Goal: Share content

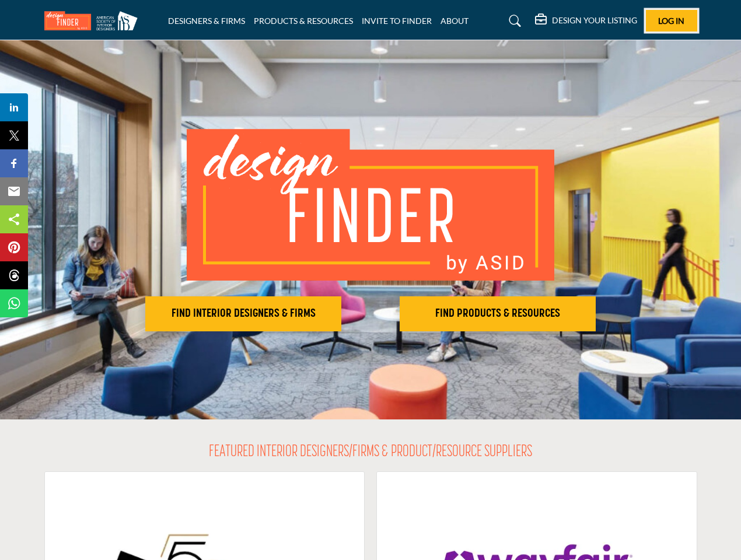
click at [672, 20] on span "Log In" at bounding box center [671, 21] width 26 height 10
click at [243, 314] on h2 "FIND INTERIOR DESIGNERS & FIRMS" at bounding box center [243, 314] width 189 height 14
click at [498, 314] on h2 "FIND PRODUCTS & RESOURCES" at bounding box center [497, 314] width 189 height 14
click at [14, 107] on span "Share" at bounding box center [19, 107] width 33 height 14
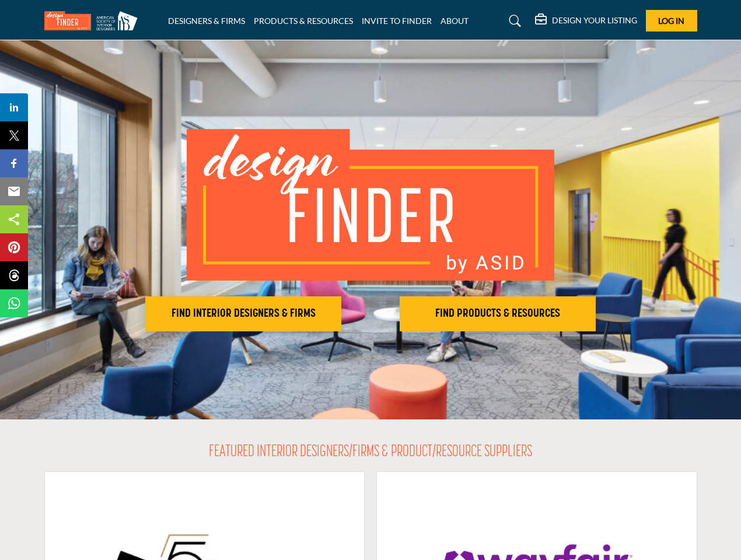
click at [14, 135] on span "Tweet" at bounding box center [19, 135] width 33 height 14
click at [14, 163] on span "Share" at bounding box center [19, 163] width 33 height 14
click at [14, 191] on span "Email" at bounding box center [19, 191] width 32 height 14
click at [14, 219] on span "Share" at bounding box center [19, 219] width 33 height 14
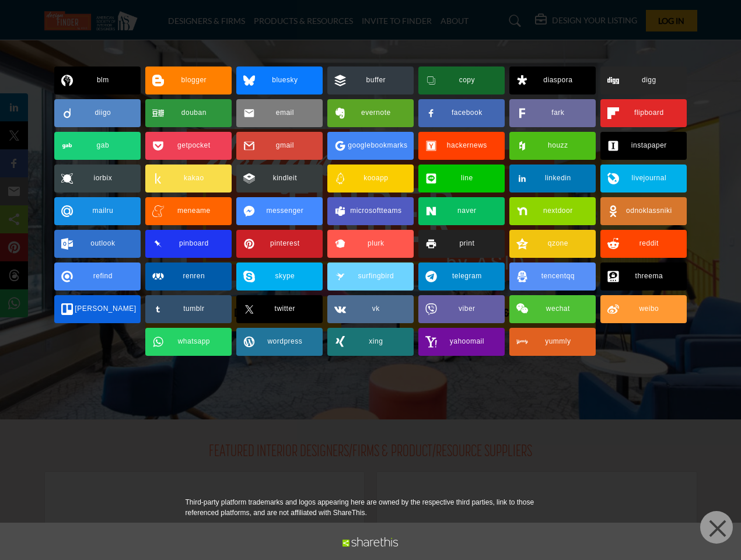
click at [14, 248] on span "Pin" at bounding box center [14, 248] width 22 height 14
